Goal: Complete Application Form: Complete application form

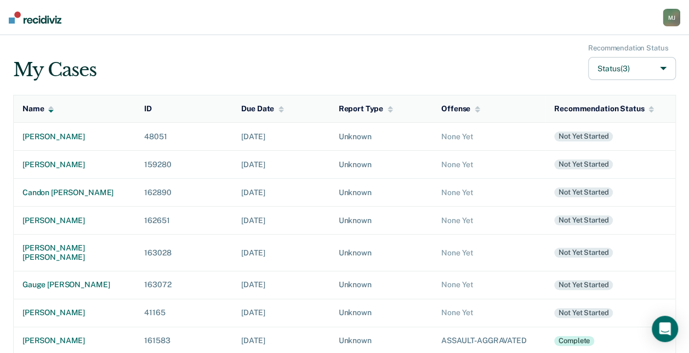
click at [625, 71] on button "Status (3)" at bounding box center [632, 69] width 88 height 24
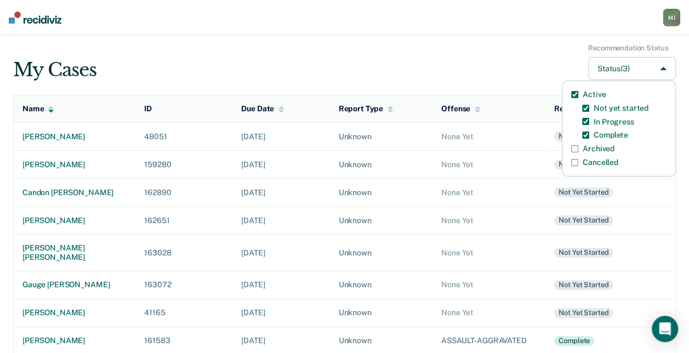
click at [604, 149] on label "Archived" at bounding box center [599, 148] width 32 height 9
click at [578, 149] on input "Archived" at bounding box center [574, 148] width 7 height 7
checkbox input "true"
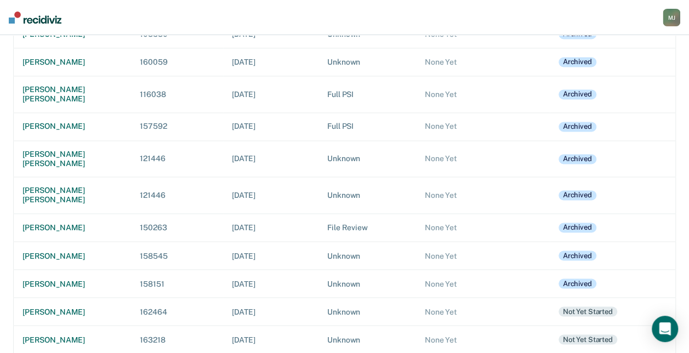
scroll to position [2851, 0]
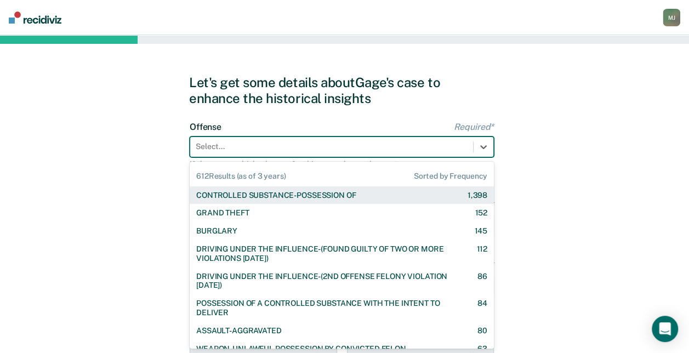
click at [332, 144] on div at bounding box center [332, 147] width 272 height 12
click at [327, 195] on div "CONTROLLED SUBSTANCE-POSSESSION OF" at bounding box center [276, 195] width 160 height 9
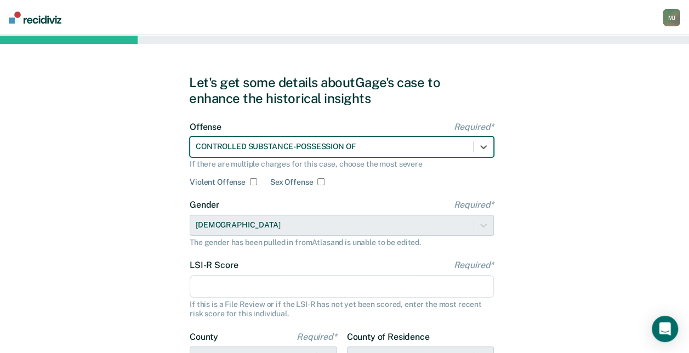
click at [287, 288] on input "LSI-R Score Required*" at bounding box center [342, 286] width 304 height 23
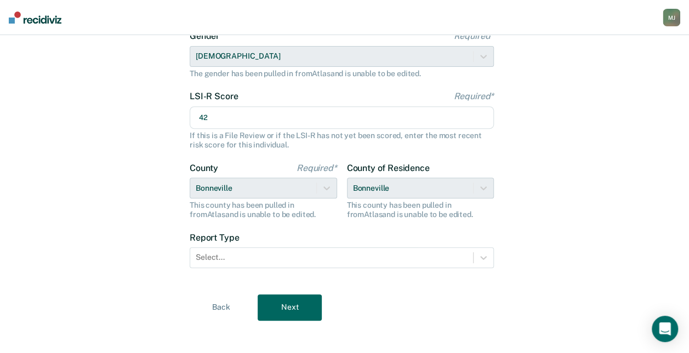
scroll to position [175, 0]
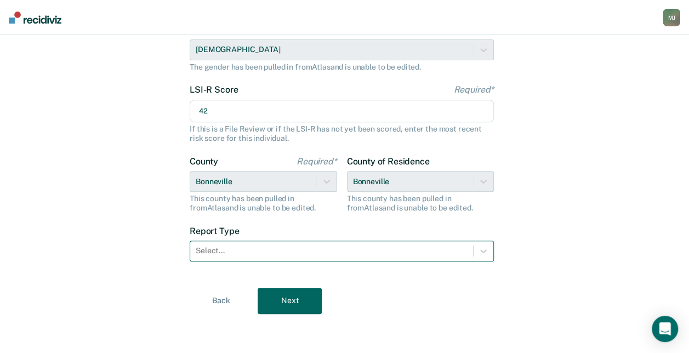
type input "42"
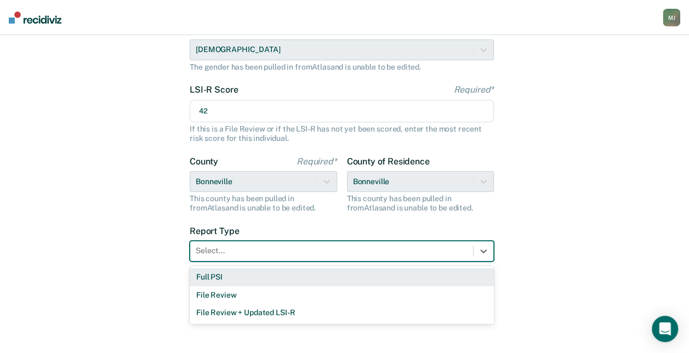
click at [360, 252] on div at bounding box center [332, 251] width 272 height 12
click at [336, 279] on div "Full PSI" at bounding box center [342, 277] width 304 height 18
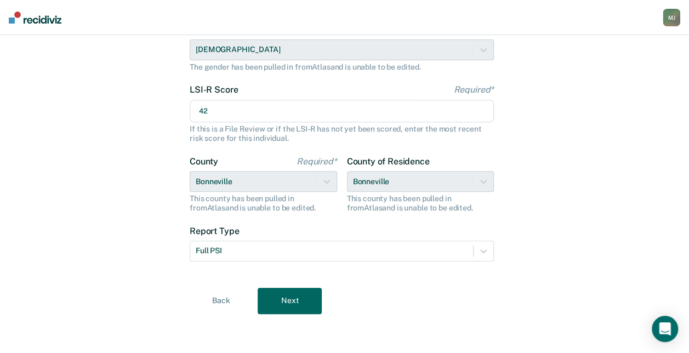
click at [312, 299] on button "Next" at bounding box center [290, 301] width 64 height 26
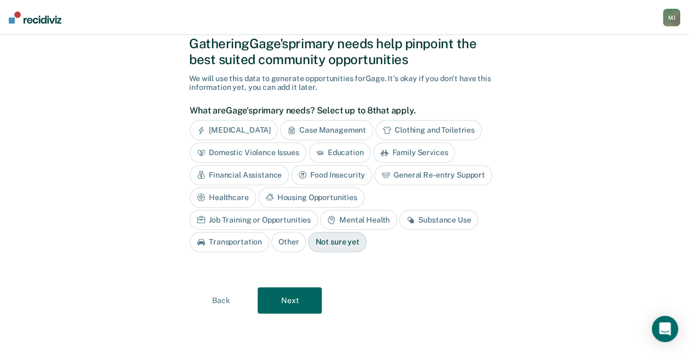
scroll to position [37, 0]
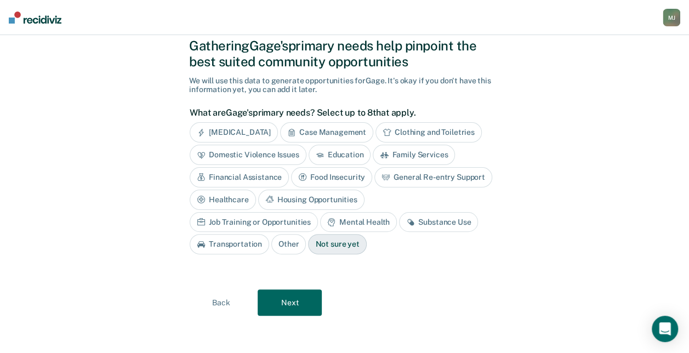
click at [312, 299] on button "Next" at bounding box center [290, 303] width 64 height 26
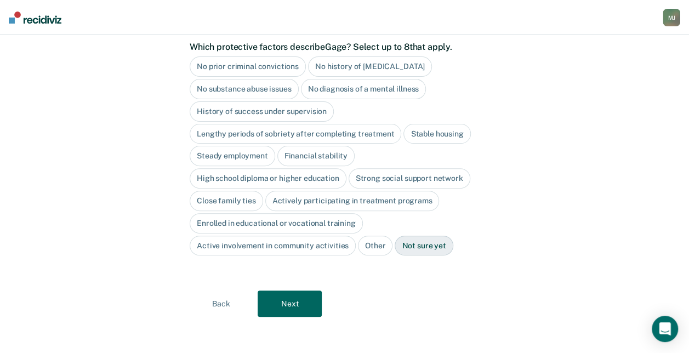
click at [312, 299] on button "Next" at bounding box center [290, 304] width 64 height 26
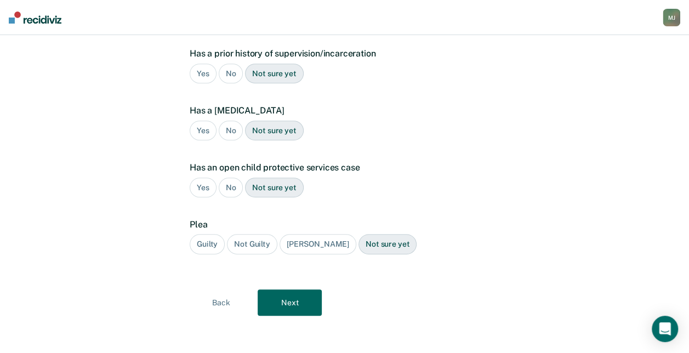
click at [312, 299] on button "Next" at bounding box center [290, 303] width 64 height 26
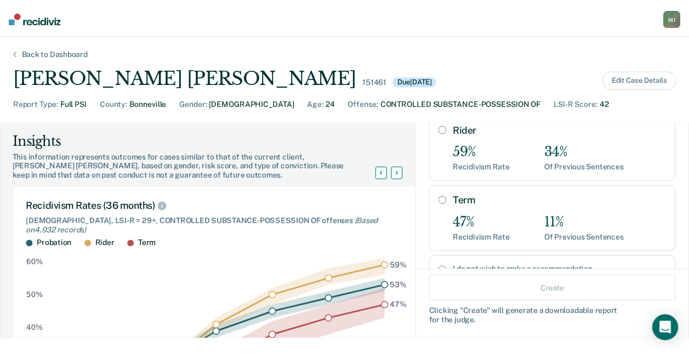
scroll to position [164, 0]
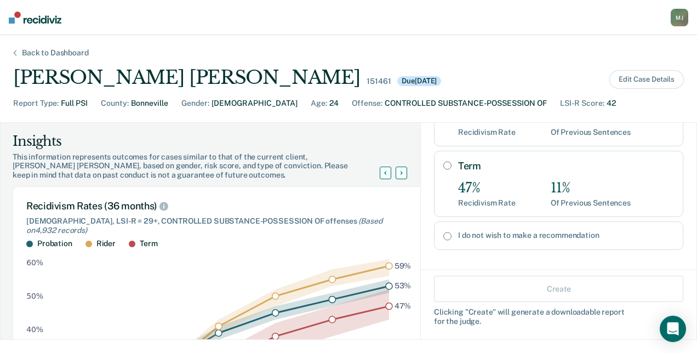
click at [444, 162] on input "Term" at bounding box center [448, 165] width 8 height 9
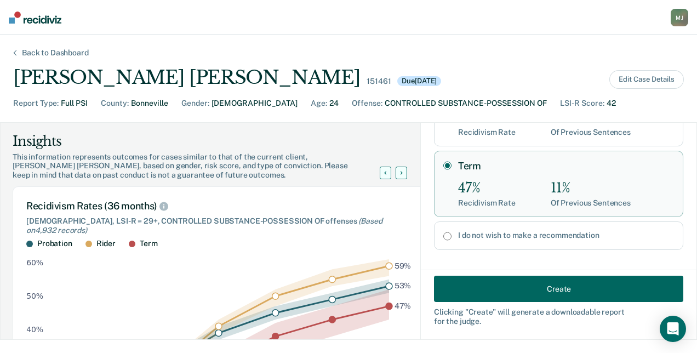
click at [438, 230] on div "I do not wish to make a recommendation" at bounding box center [558, 236] width 249 height 29
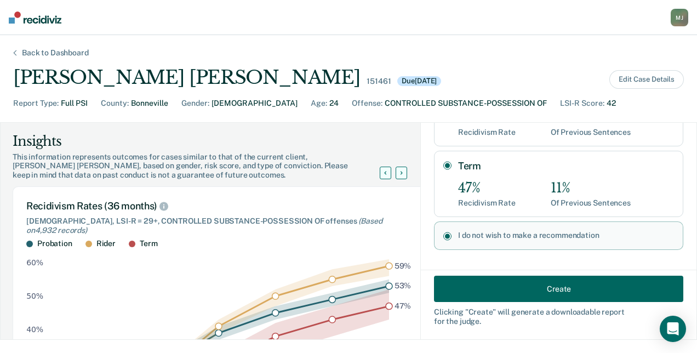
radio input "false"
radio input "true"
click at [497, 285] on button "Create" at bounding box center [558, 289] width 249 height 26
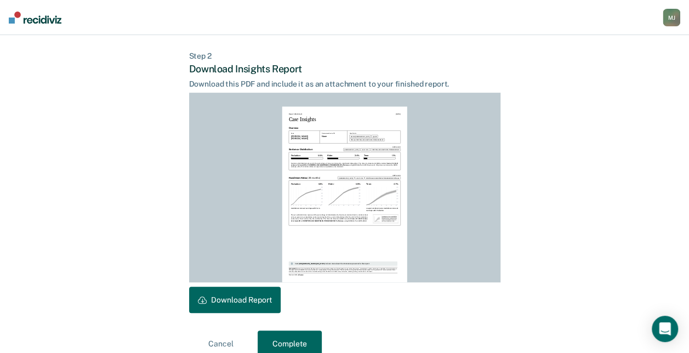
scroll to position [272, 0]
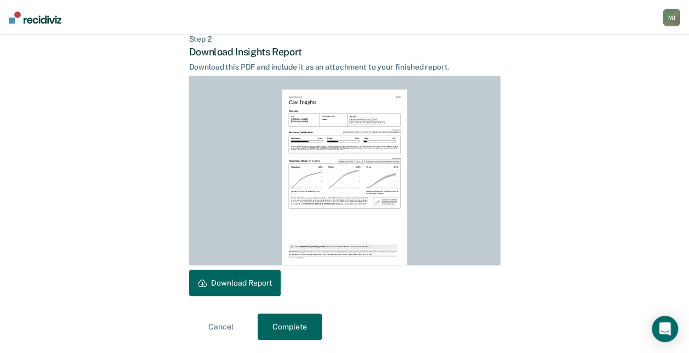
click at [253, 280] on button "Download Report" at bounding box center [235, 283] width 92 height 26
click at [302, 325] on button "Complete" at bounding box center [290, 327] width 64 height 26
